Goal: Task Accomplishment & Management: Use online tool/utility

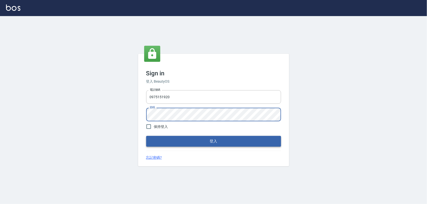
click at [231, 145] on button "登入" at bounding box center [213, 141] width 135 height 11
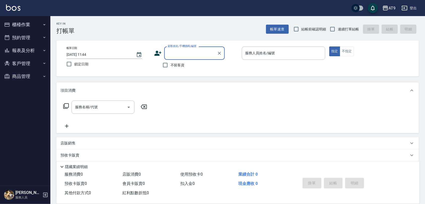
click at [37, 23] on button "櫃檯作業" at bounding box center [25, 24] width 46 height 13
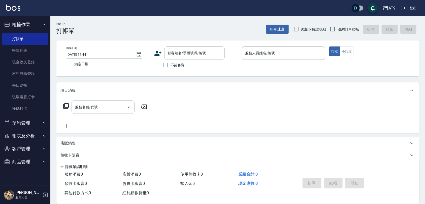
click at [26, 115] on ul "打帳單 帳單列表 現金收支登錄 材料自購登錄 每日結帳 現場電腦打卡 掃碼打卡" at bounding box center [25, 74] width 46 height 86
click at [27, 114] on link "掃碼打卡" at bounding box center [25, 109] width 46 height 12
